Goal: Task Accomplishment & Management: Manage account settings

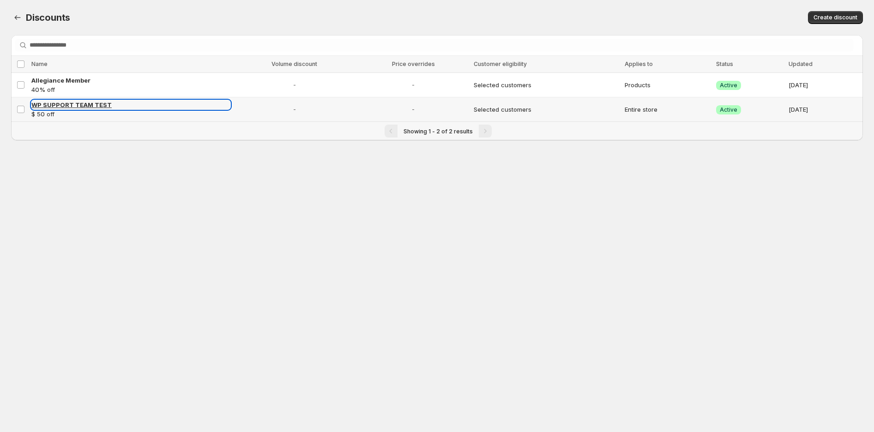
click at [54, 105] on span "WP SUPPORT TEAM TEST" at bounding box center [71, 104] width 80 height 7
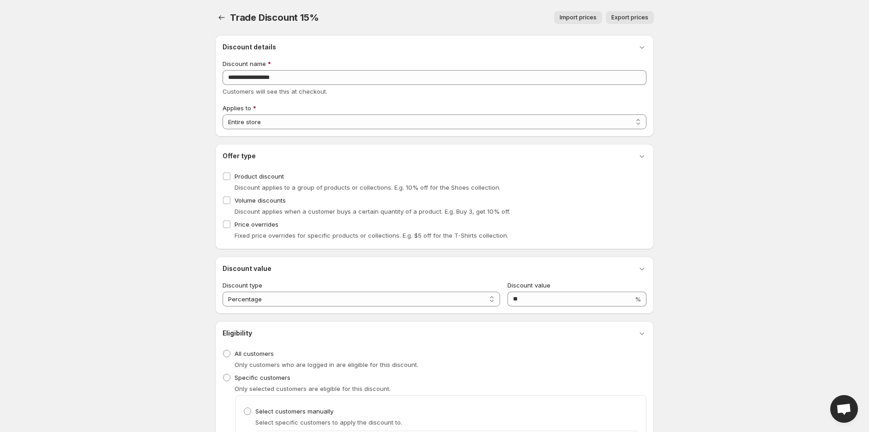
scroll to position [103, 0]
